Goal: Task Accomplishment & Management: Manage account settings

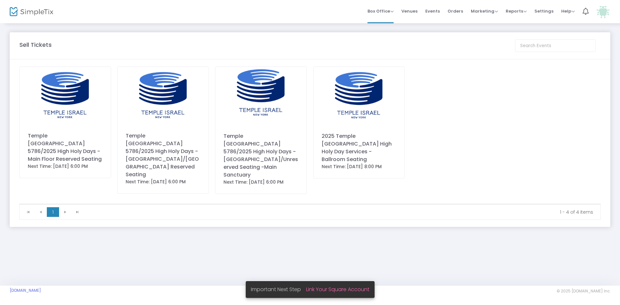
click at [41, 108] on img at bounding box center [65, 95] width 91 height 57
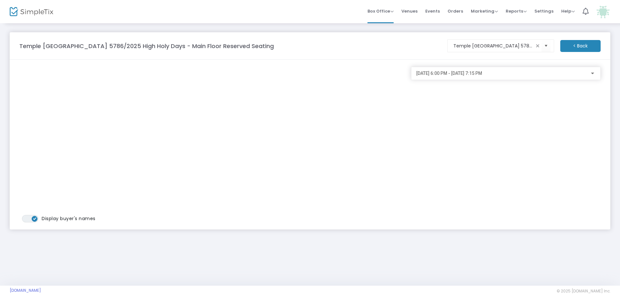
click at [436, 74] on span "9/22/2025 @ 6:00 PM - 9/22/2025 @ 7:15 PM" at bounding box center [449, 73] width 66 height 5
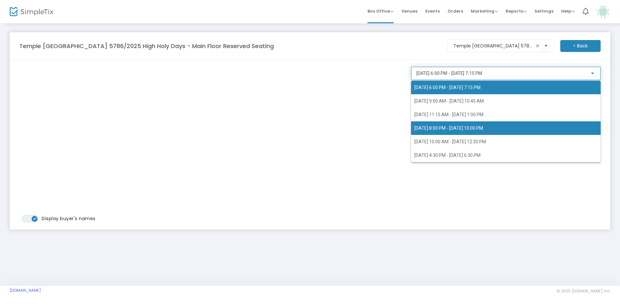
click at [441, 126] on span "10/1/2025 @ 8:00 PM - 10/1/2025 @ 10:00 PM" at bounding box center [449, 128] width 69 height 5
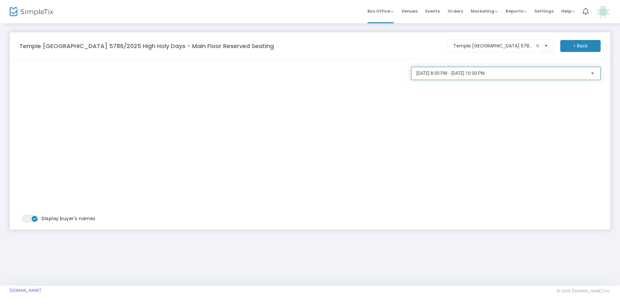
click at [439, 73] on span "10/1/2025 @ 8:00 PM - 10/1/2025 @ 10:00 PM" at bounding box center [450, 73] width 68 height 5
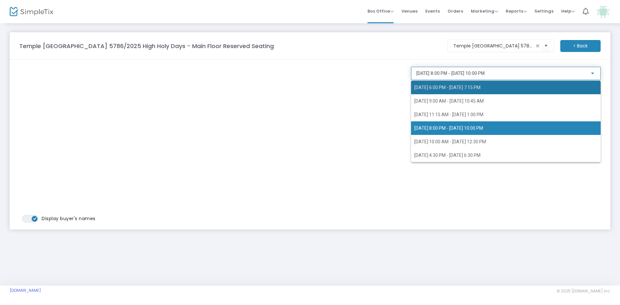
click at [439, 88] on span "9/22/2025 @ 6:00 PM - 9/22/2025 @ 7:15 PM" at bounding box center [448, 87] width 66 height 5
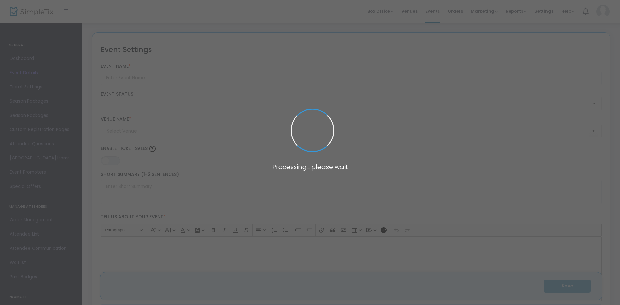
type input "Temple [GEOGRAPHIC_DATA] 5786/2025 High Holy Days - Main Floor Reserved Seating"
type textarea "Reawaken your spirit for the High Holy Days with services and programming that …"
type input "Reserve Tickets"
